Goal: Transaction & Acquisition: Purchase product/service

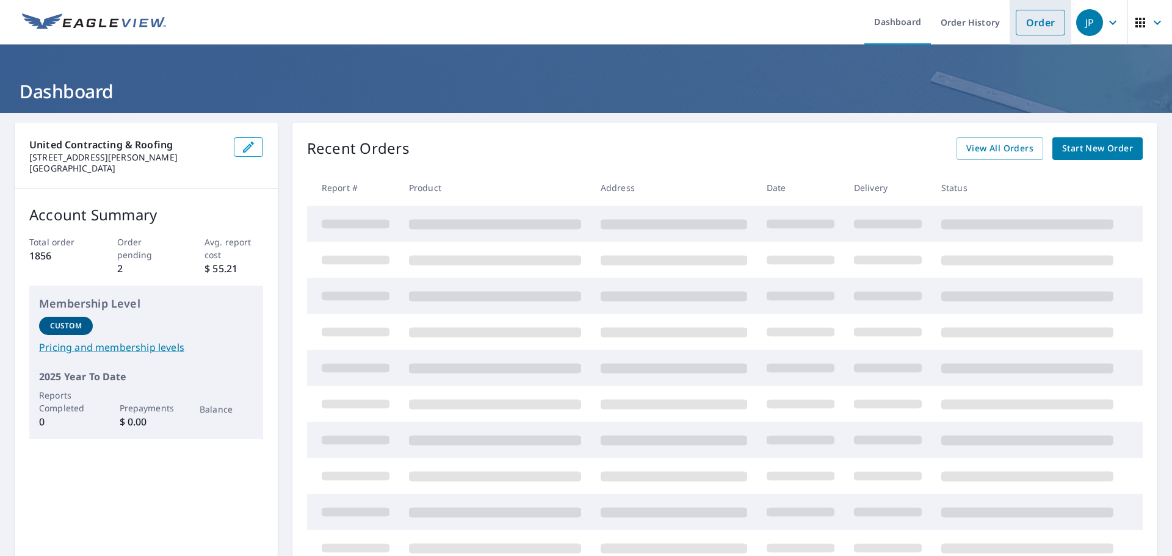
click at [1035, 7] on li "Order" at bounding box center [1041, 22] width 62 height 45
click at [1035, 18] on link "Order" at bounding box center [1040, 23] width 49 height 26
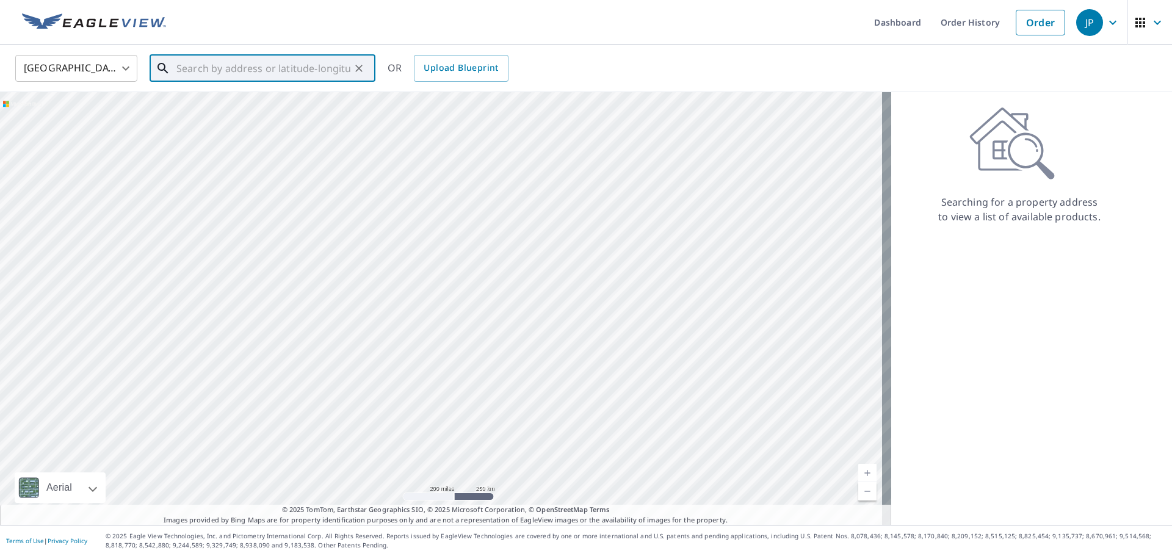
paste input "[STREET_ADDRESS]"
click at [282, 117] on p "[GEOGRAPHIC_DATA], [GEOGRAPHIC_DATA] 30528" at bounding box center [270, 123] width 192 height 24
type input "[STREET_ADDRESS]"
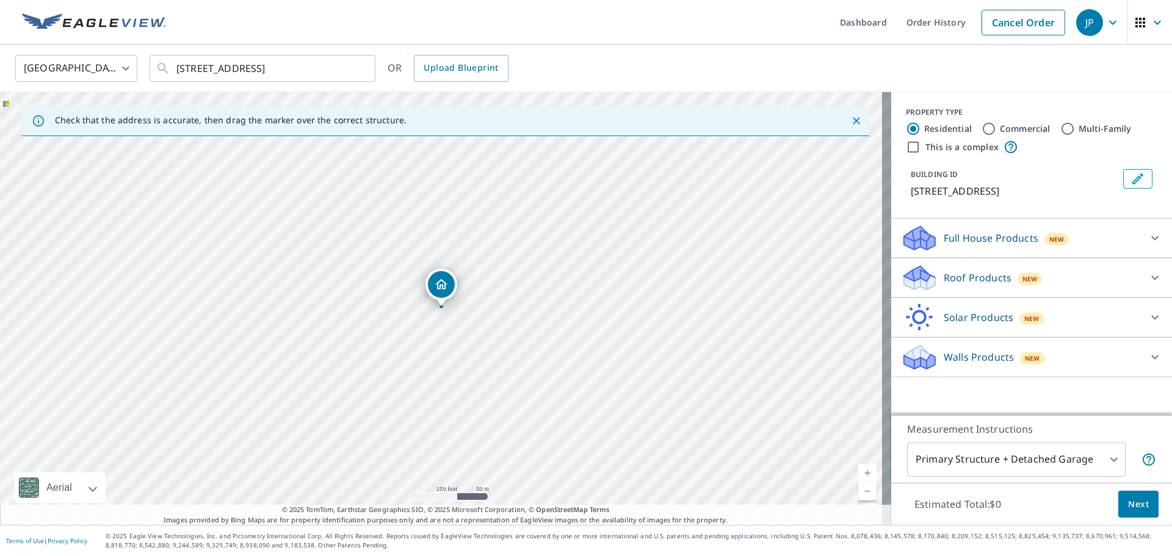
click at [973, 286] on div "Roof Products New" at bounding box center [1020, 278] width 239 height 29
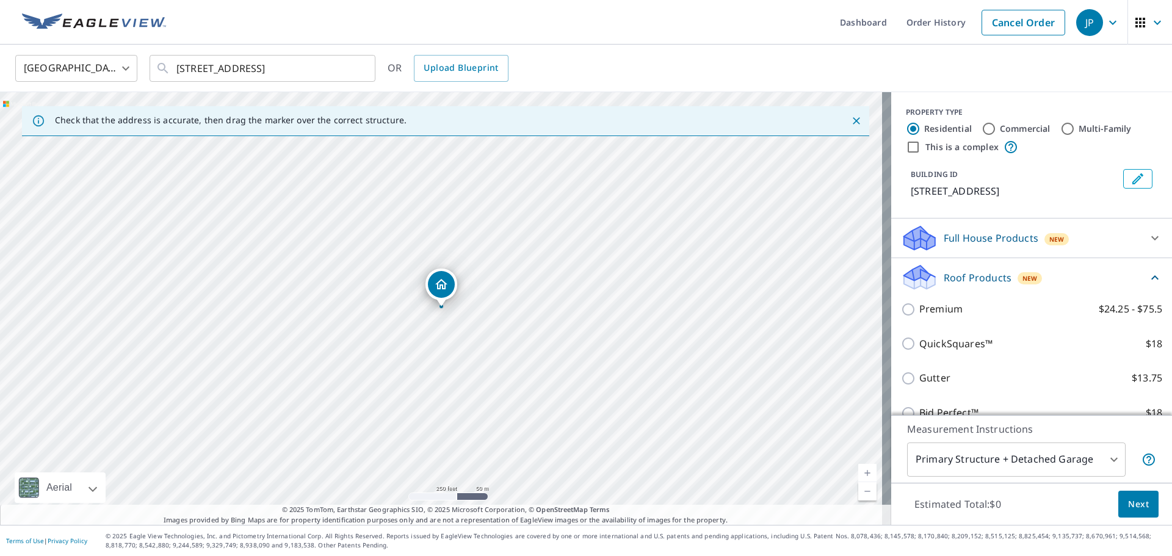
click at [955, 318] on div "Premium $24.25 - $75.5" at bounding box center [1031, 309] width 261 height 35
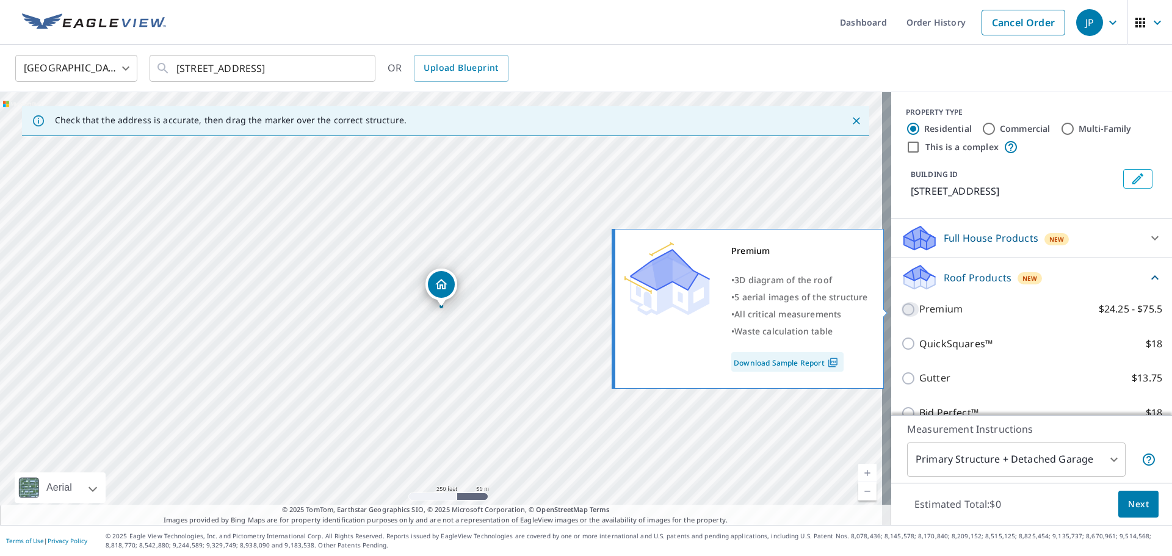
click at [901, 315] on input "Premium $24.25 - $75.5" at bounding box center [910, 309] width 18 height 15
checkbox input "true"
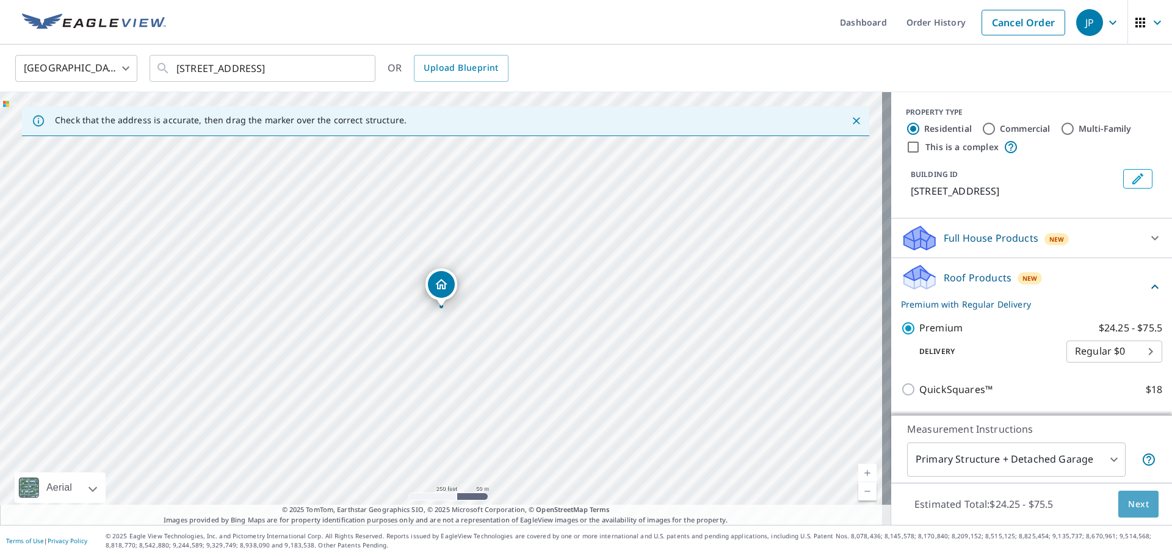
click at [1128, 503] on span "Next" at bounding box center [1138, 504] width 21 height 15
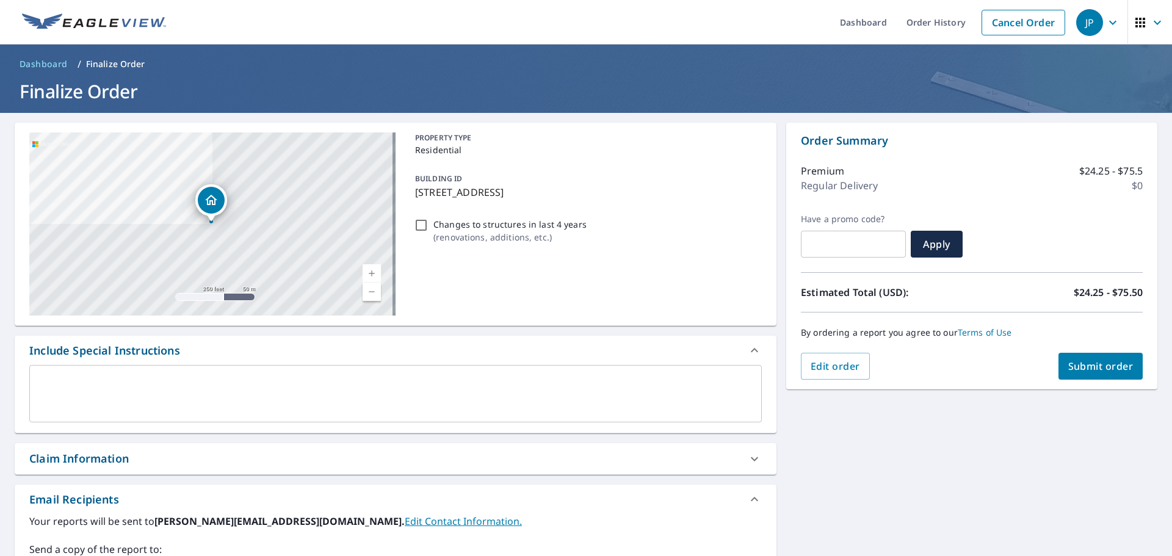
click at [1088, 370] on span "Submit order" at bounding box center [1101, 366] width 65 height 13
